Goal: Transaction & Acquisition: Purchase product/service

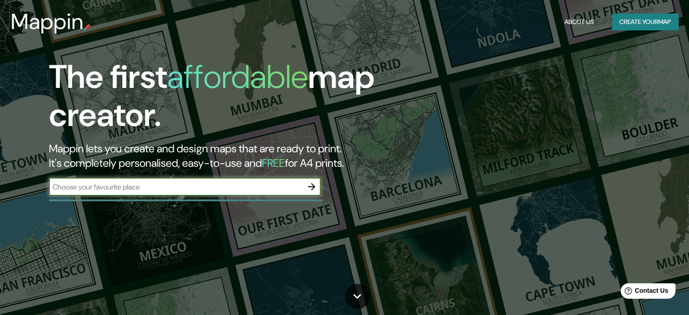
click at [131, 189] on input "text" at bounding box center [176, 187] width 254 height 10
paste input "[PERSON_NAME] 582"
type input "[PERSON_NAME] 582, CABA"
click at [312, 188] on icon "button" at bounding box center [311, 186] width 11 height 11
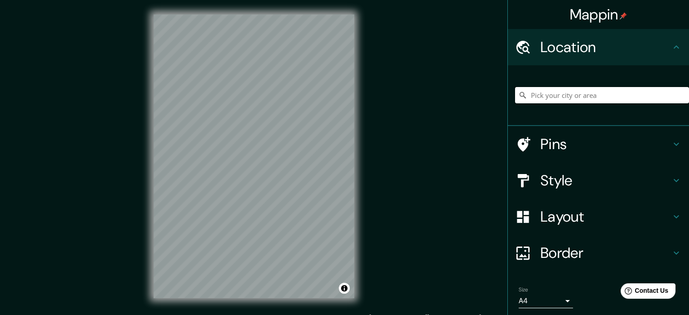
click at [583, 97] on input "Pick your city or area" at bounding box center [602, 95] width 174 height 16
paste input "[PERSON_NAME] 582"
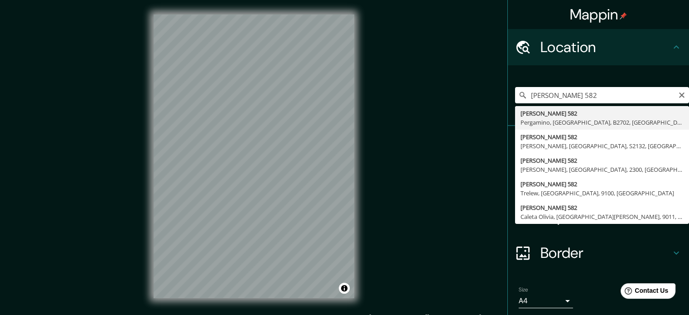
type input "[PERSON_NAME][STREET_ADDRESS]"
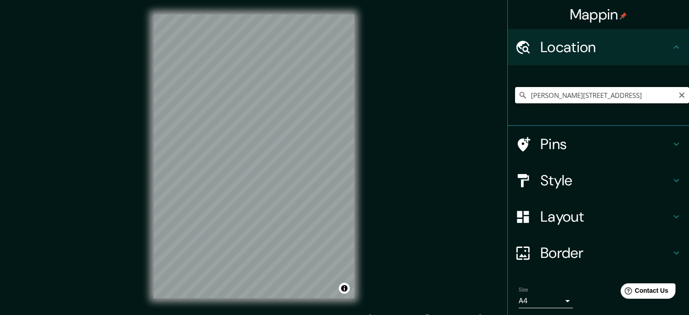
click at [596, 97] on input "[PERSON_NAME][STREET_ADDRESS]" at bounding box center [602, 95] width 174 height 16
click at [614, 92] on input "[PERSON_NAME][STREET_ADDRESS]" at bounding box center [602, 95] width 174 height 16
click at [679, 97] on icon "Clear" at bounding box center [681, 94] width 5 height 5
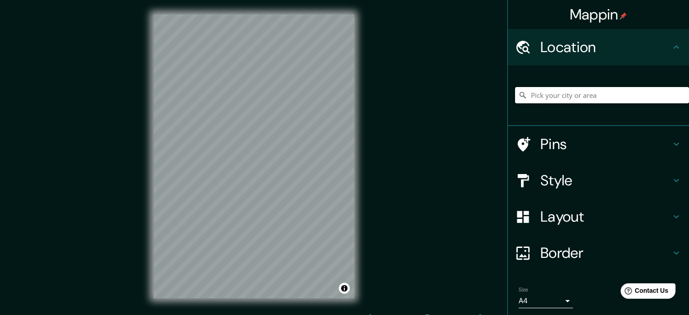
click at [611, 102] on input "Pick your city or area" at bounding box center [602, 95] width 174 height 16
paste input "[PERSON_NAME] 582"
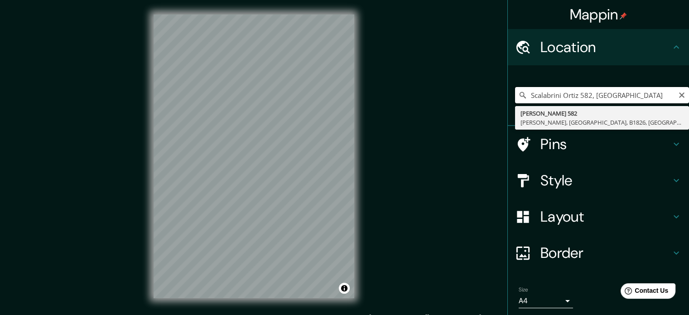
click at [546, 102] on input "Scalabrini Ortiz 582, [GEOGRAPHIC_DATA]" at bounding box center [602, 95] width 174 height 16
paste input "Av. [PERSON_NAME] 582"
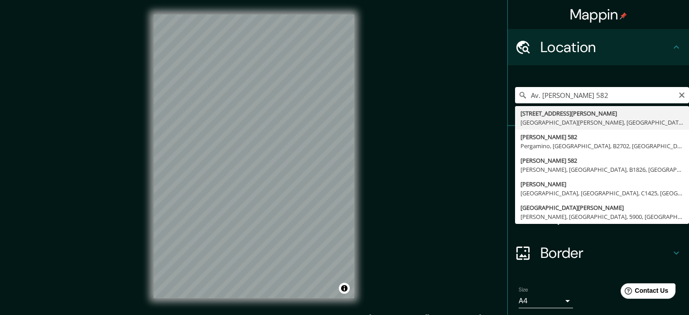
type input "[STREET_ADDRESS][PERSON_NAME][PERSON_NAME]"
